Goal: Find specific page/section: Find specific page/section

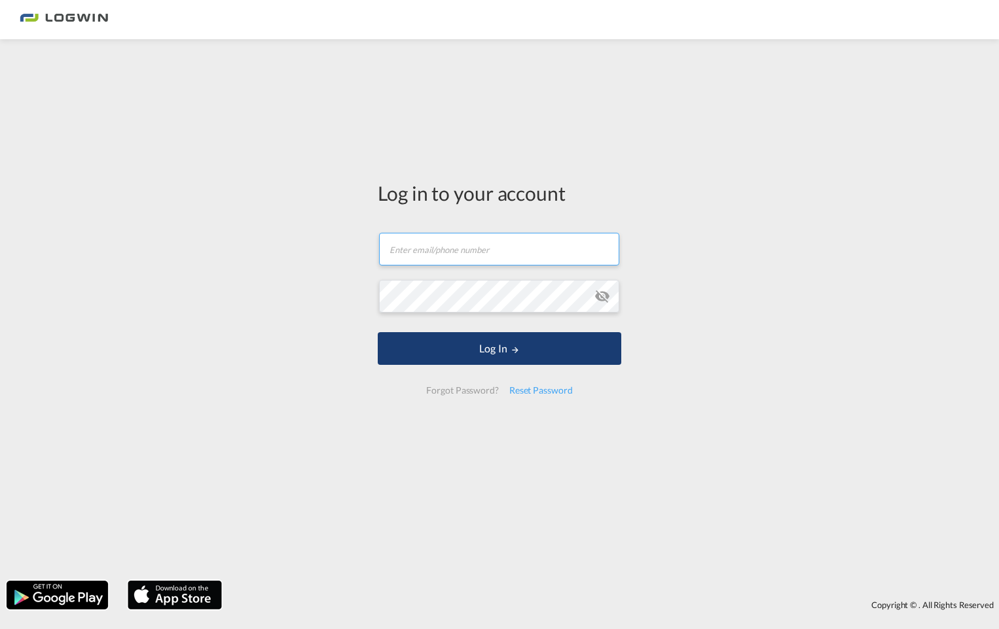
type input "[PERSON_NAME][EMAIL_ADDRESS][DOMAIN_NAME]"
click at [573, 361] on button "Log In" at bounding box center [499, 348] width 243 height 33
